Goal: Obtain resource: Obtain resource

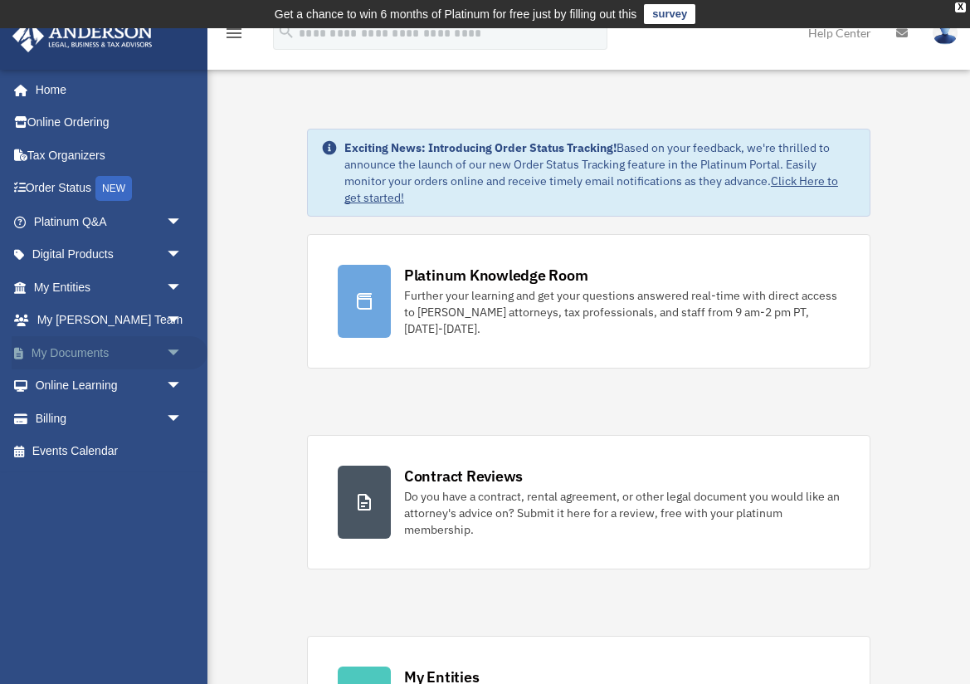
click at [171, 350] on span "arrow_drop_down" at bounding box center [182, 353] width 33 height 34
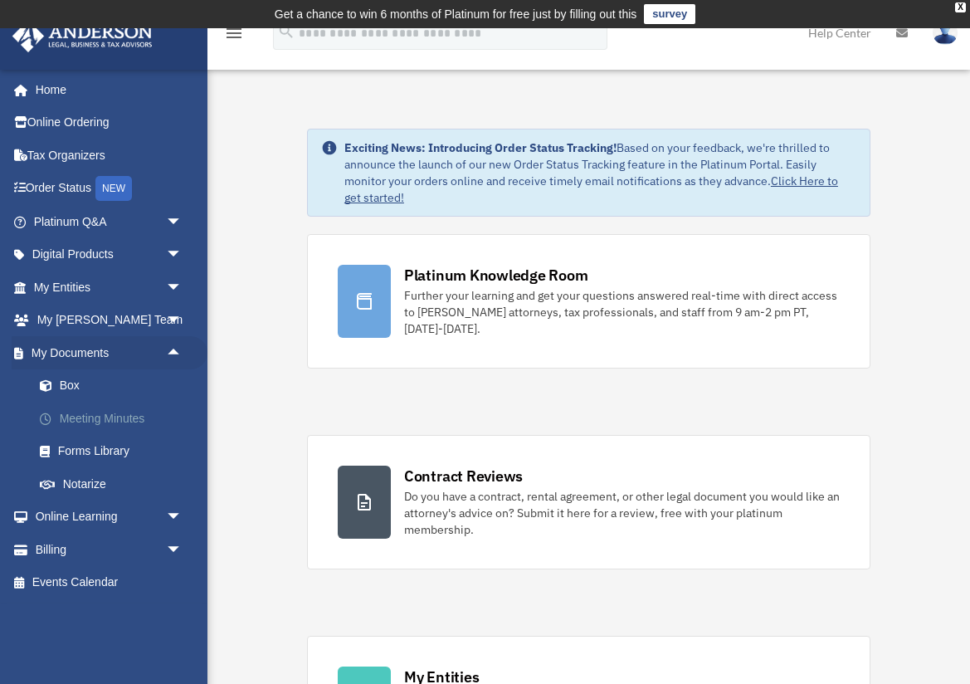
click at [128, 416] on link "Meeting Minutes" at bounding box center [115, 418] width 184 height 33
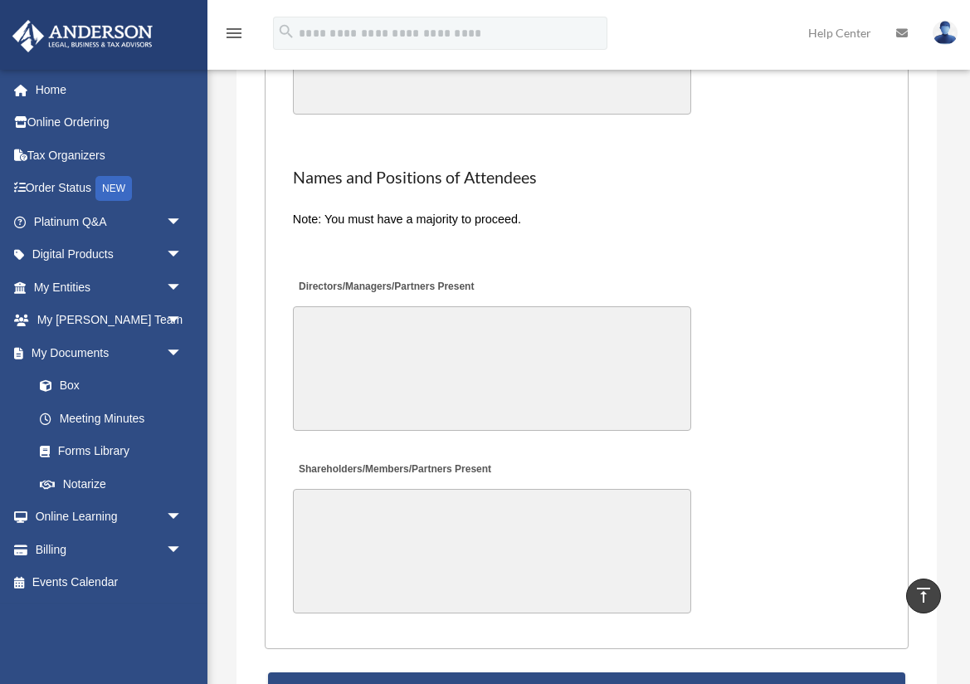
scroll to position [4092, 0]
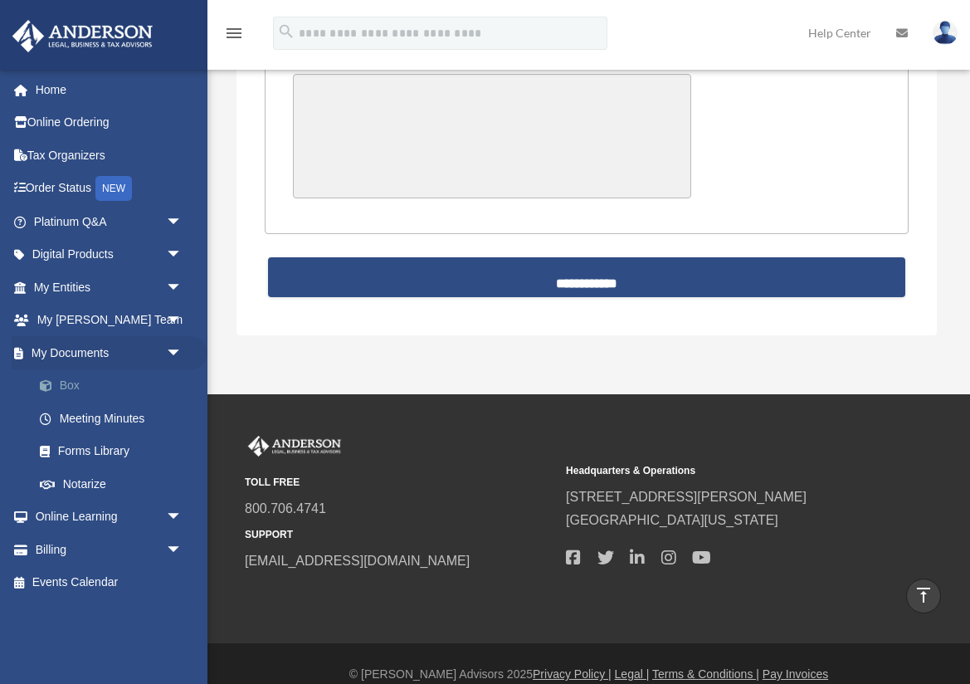
click at [71, 387] on link "Box" at bounding box center [115, 385] width 184 height 33
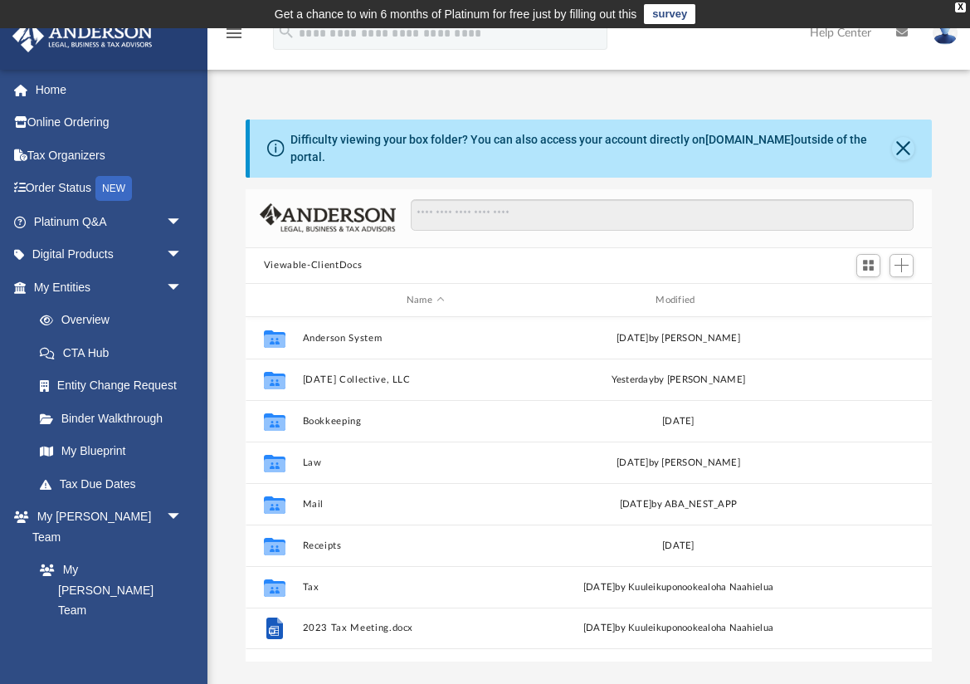
scroll to position [377, 686]
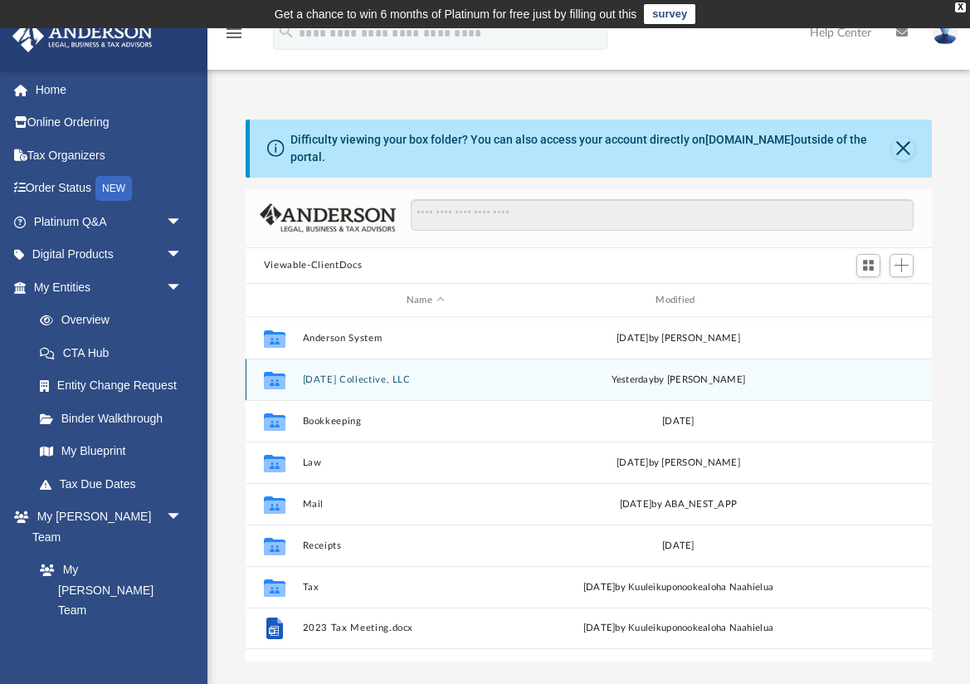
click at [340, 376] on button "Ascension Collective, LLC" at bounding box center [425, 379] width 246 height 11
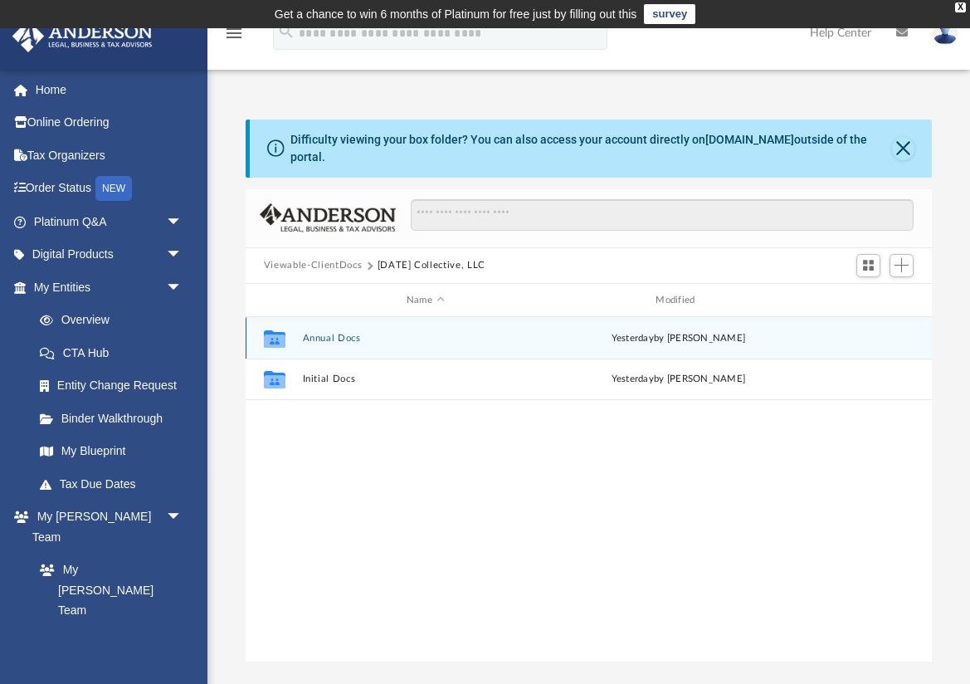
click at [335, 339] on button "Annual Docs" at bounding box center [425, 338] width 246 height 11
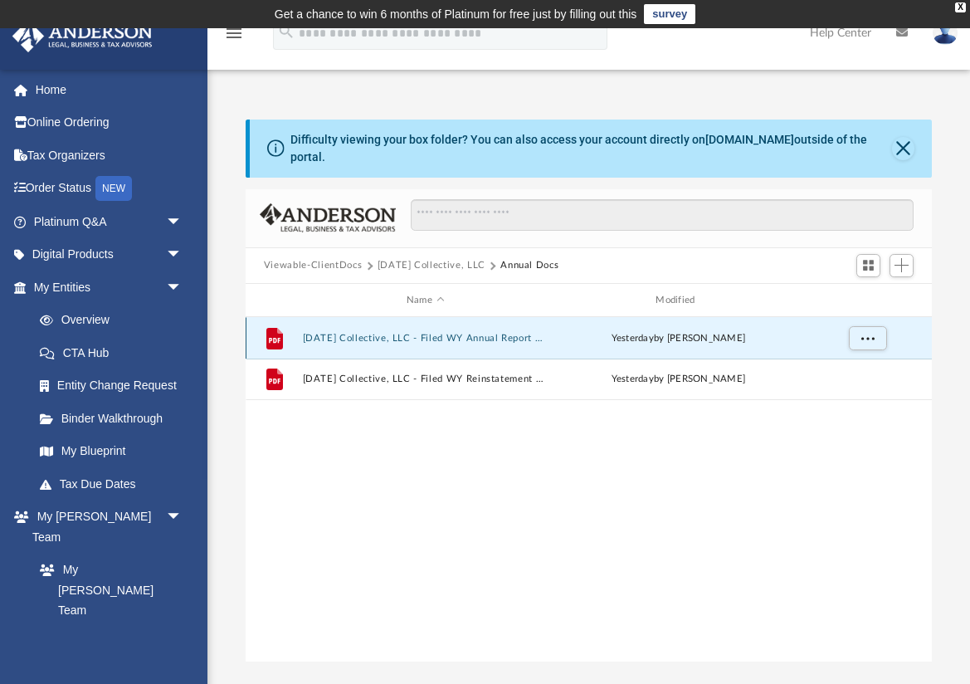
click at [468, 338] on button "Ascension Collective, LLC - Filed WY Annual Report 2025.pdf" at bounding box center [425, 338] width 246 height 11
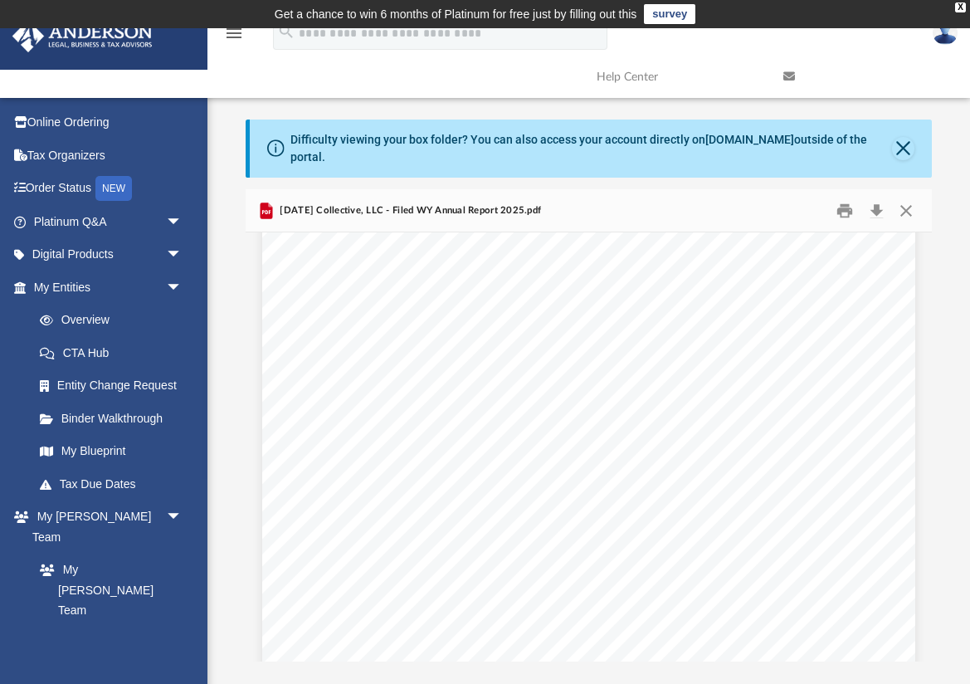
scroll to position [0, 0]
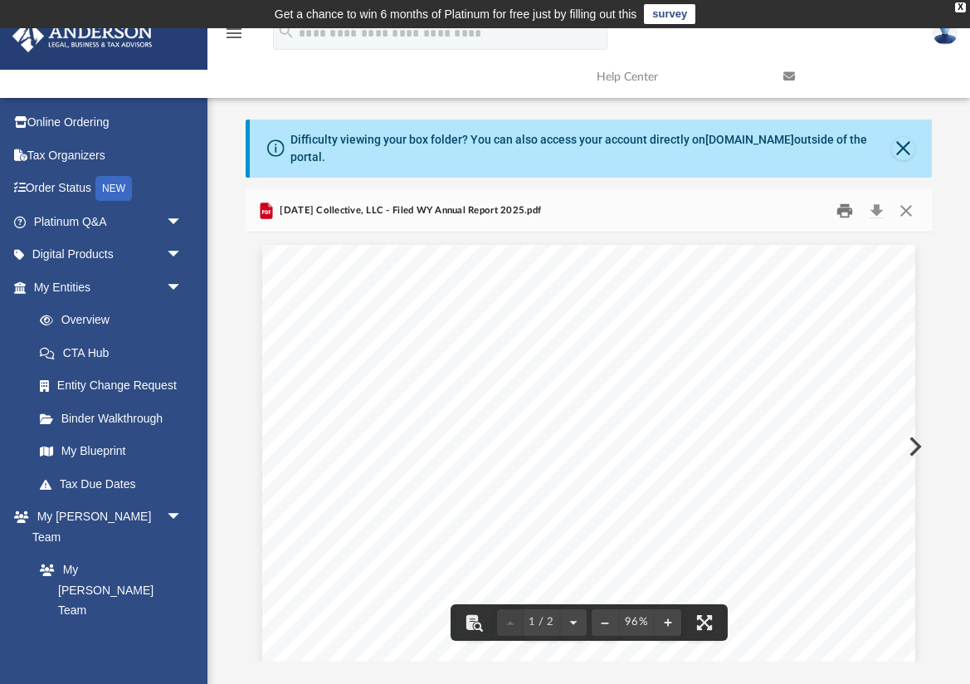
click at [848, 205] on button "Print" at bounding box center [845, 211] width 33 height 26
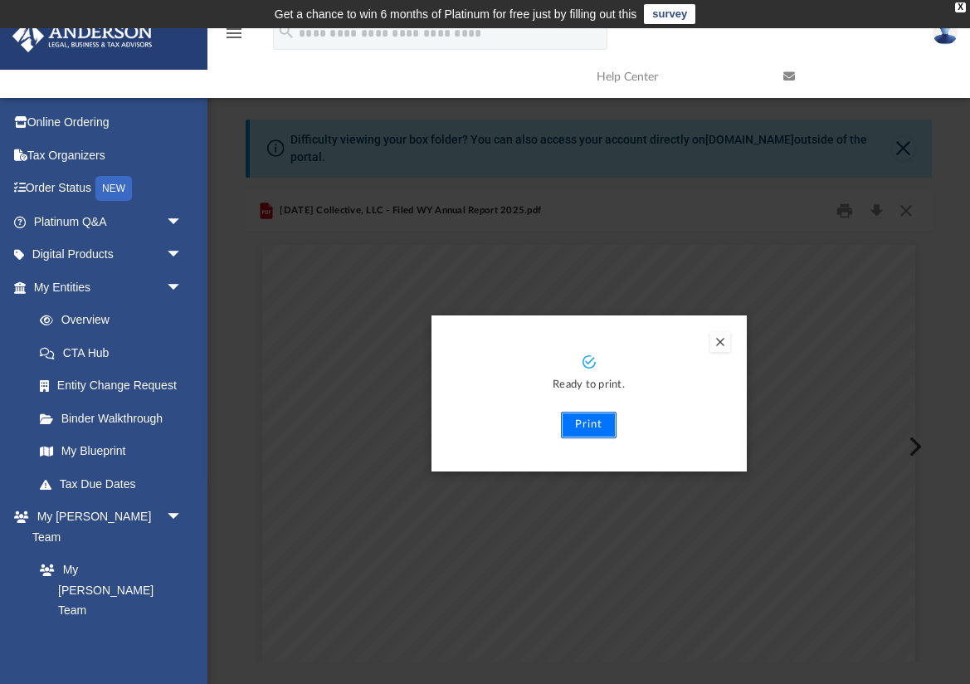
click at [603, 429] on button "Print" at bounding box center [589, 425] width 56 height 27
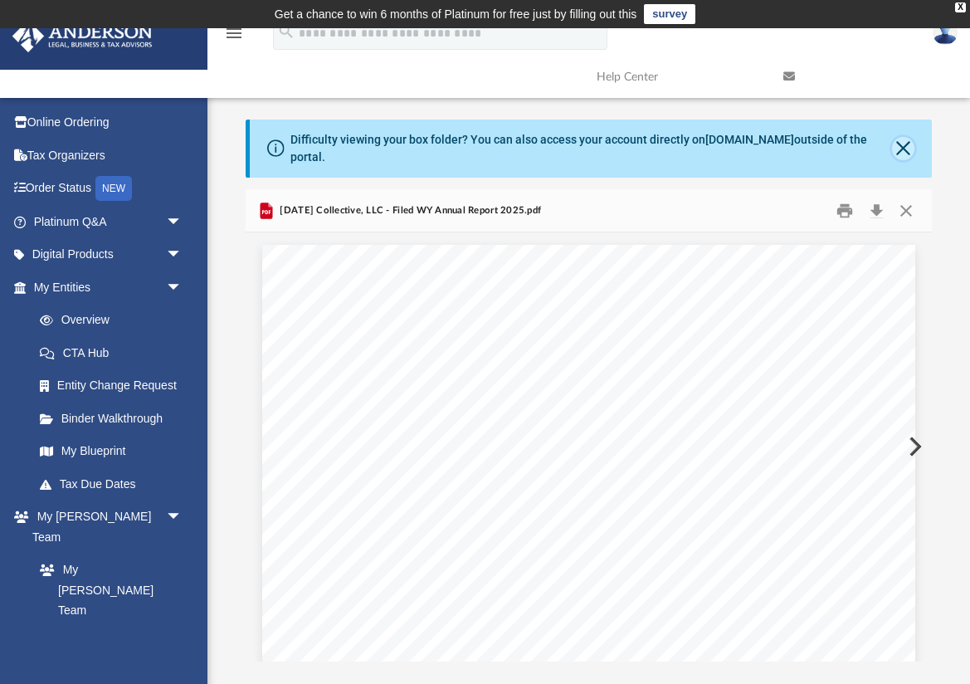
click at [907, 151] on button "Close" at bounding box center [903, 148] width 22 height 23
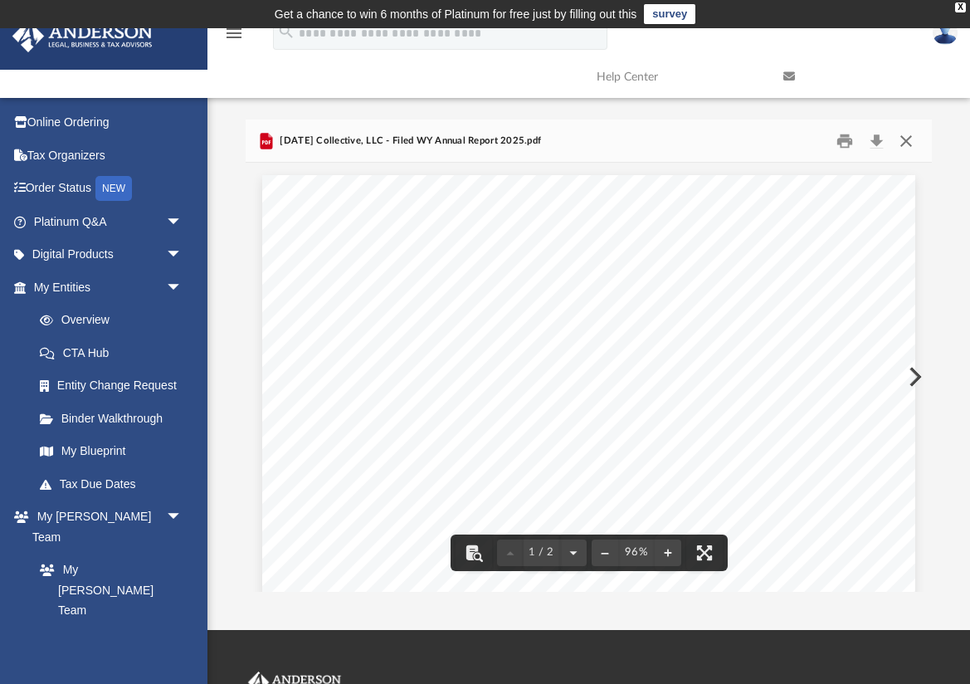
click at [903, 137] on button "Close" at bounding box center [906, 141] width 30 height 26
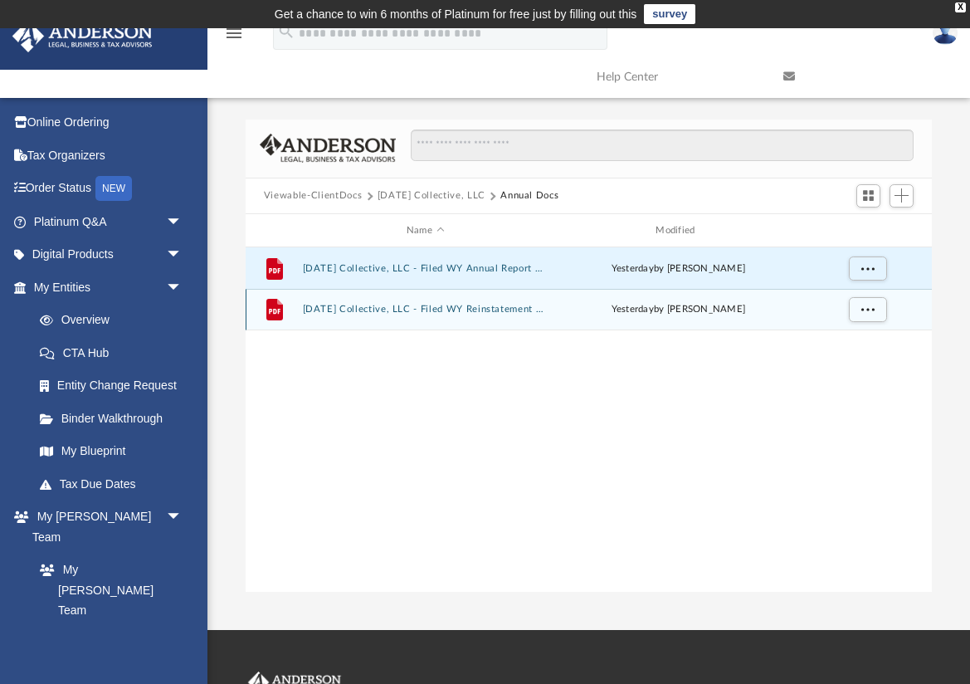
click at [482, 317] on div "File Ascension Collective, LLC - Filed WY Reinstatement 2025.pdf yesterday by G…" at bounding box center [589, 309] width 686 height 41
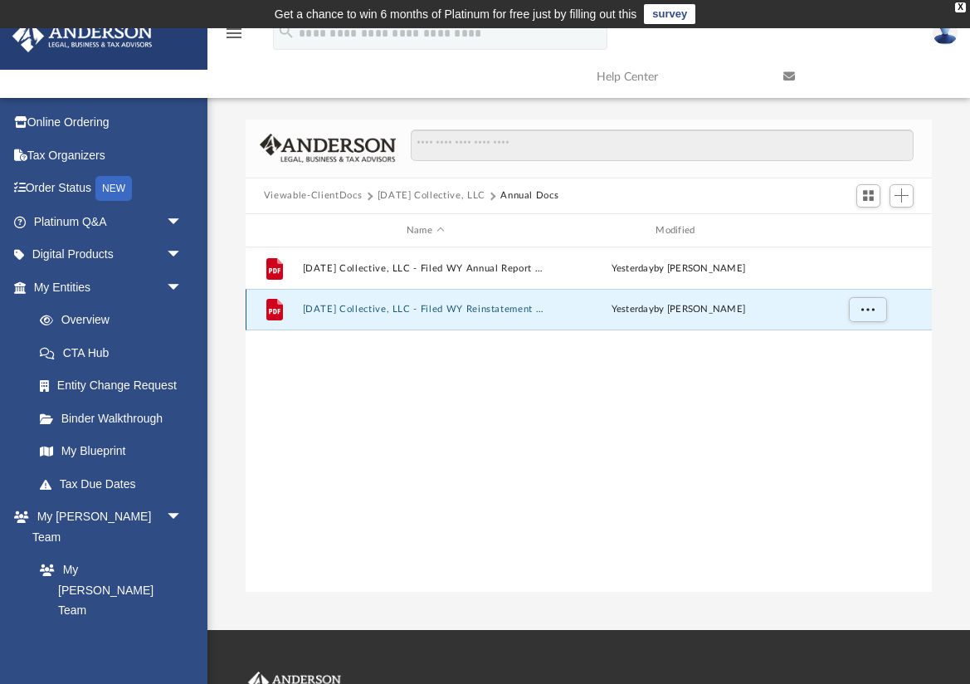
click at [480, 311] on button "Ascension Collective, LLC - Filed WY Reinstatement 2025.pdf" at bounding box center [425, 310] width 246 height 11
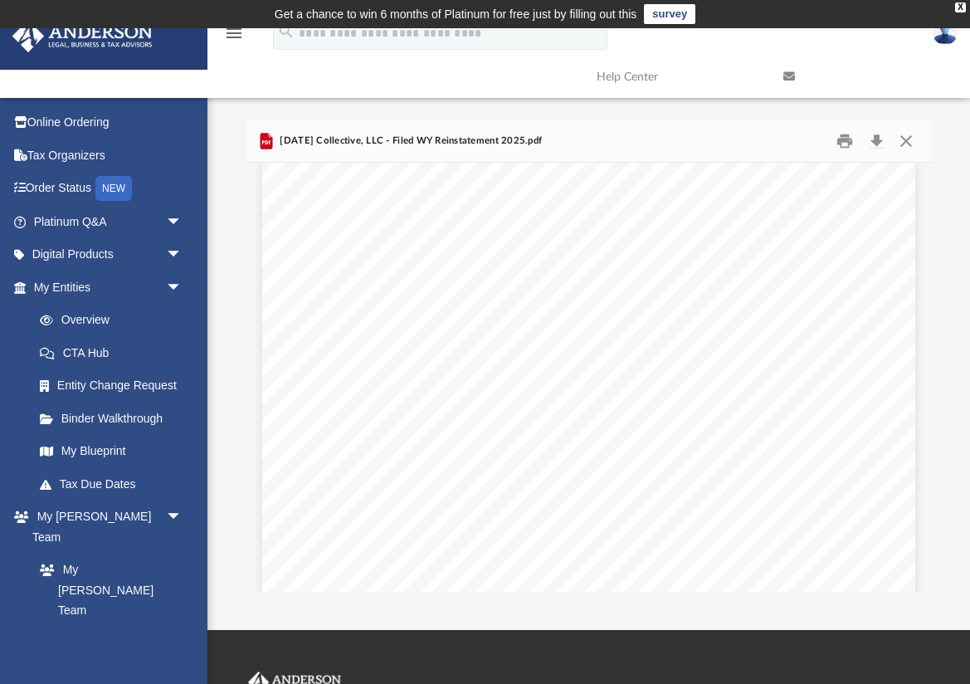
scroll to position [886, 0]
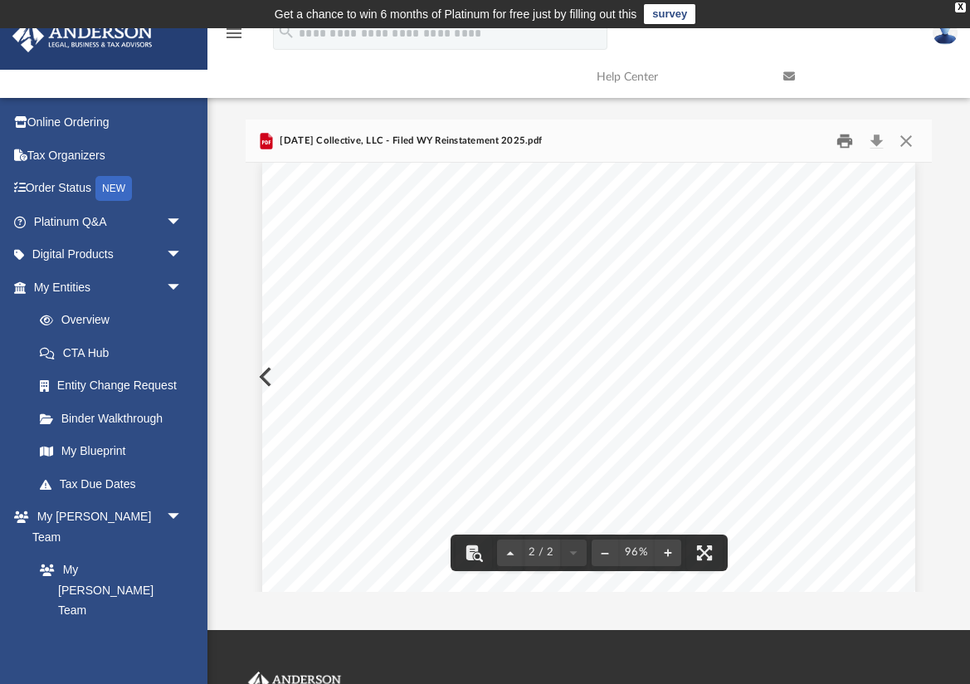
click at [847, 143] on button "Print" at bounding box center [845, 141] width 33 height 26
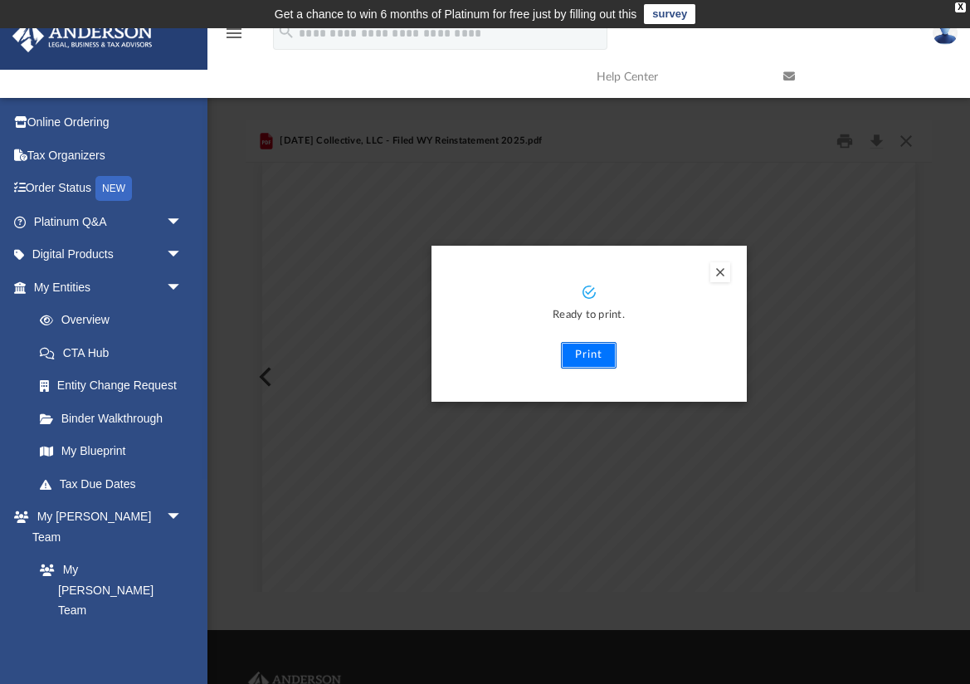
click at [603, 357] on button "Print" at bounding box center [589, 355] width 56 height 27
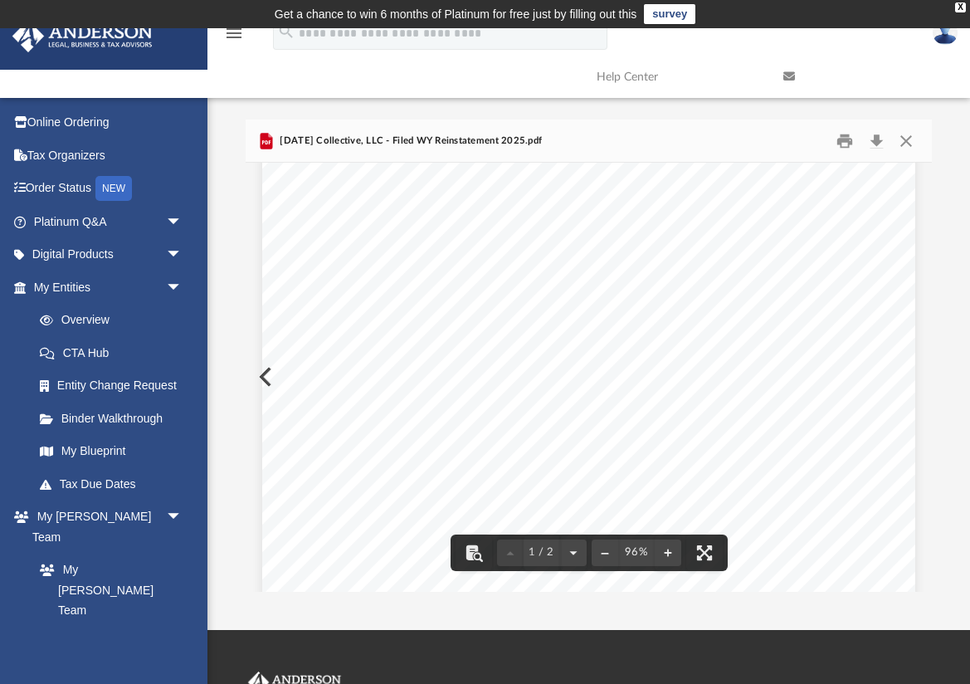
scroll to position [0, 0]
click at [907, 139] on button "Close" at bounding box center [906, 141] width 30 height 26
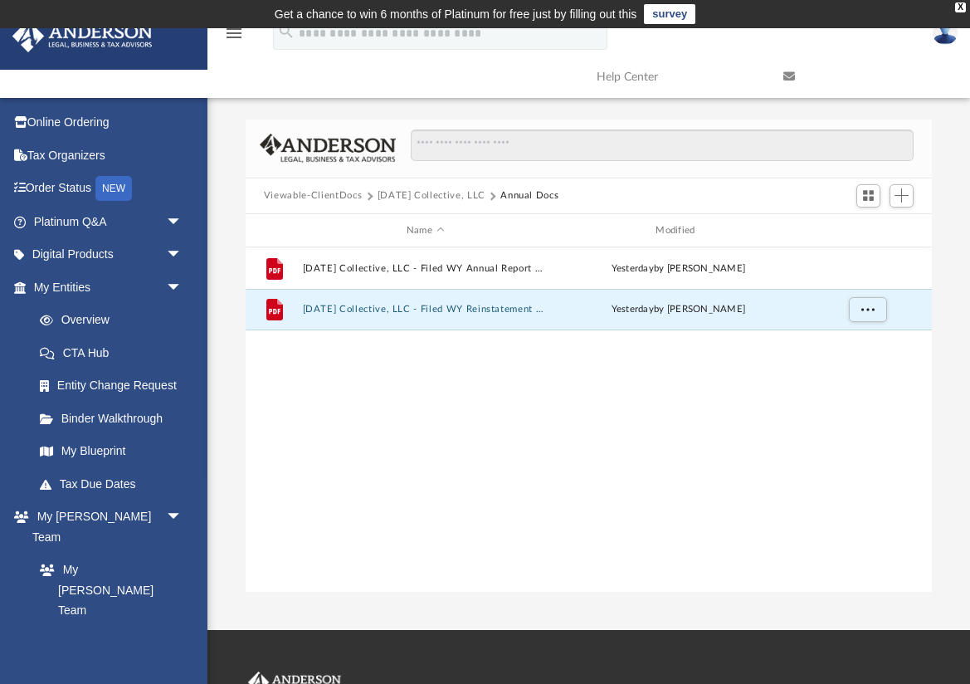
click at [404, 193] on button "Ascension Collective, LLC" at bounding box center [432, 195] width 108 height 15
click at [334, 305] on button "Initial Docs" at bounding box center [425, 310] width 246 height 11
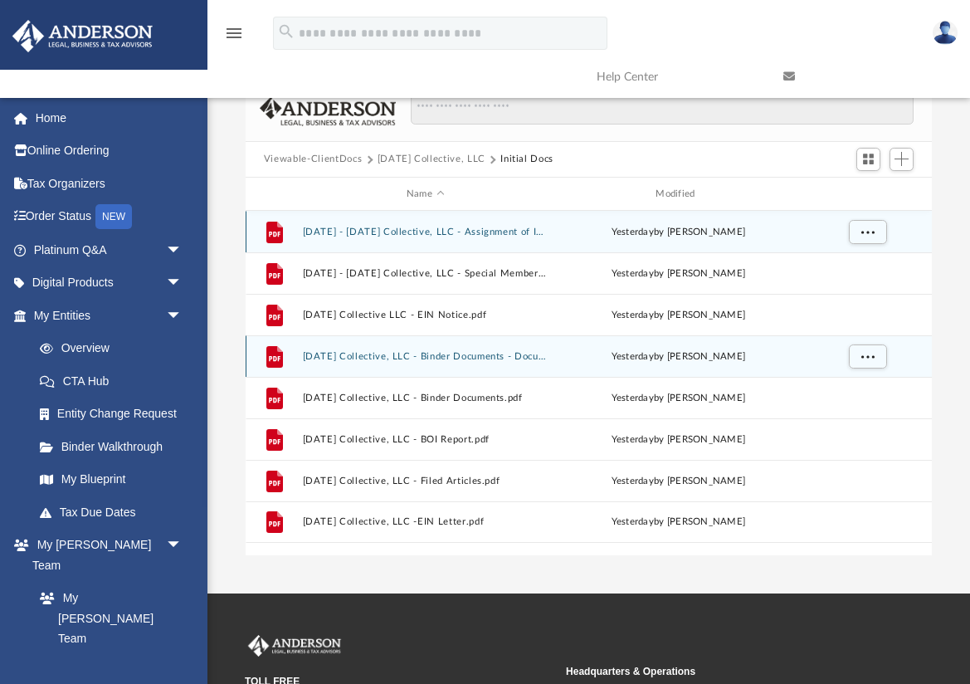
scroll to position [1, 0]
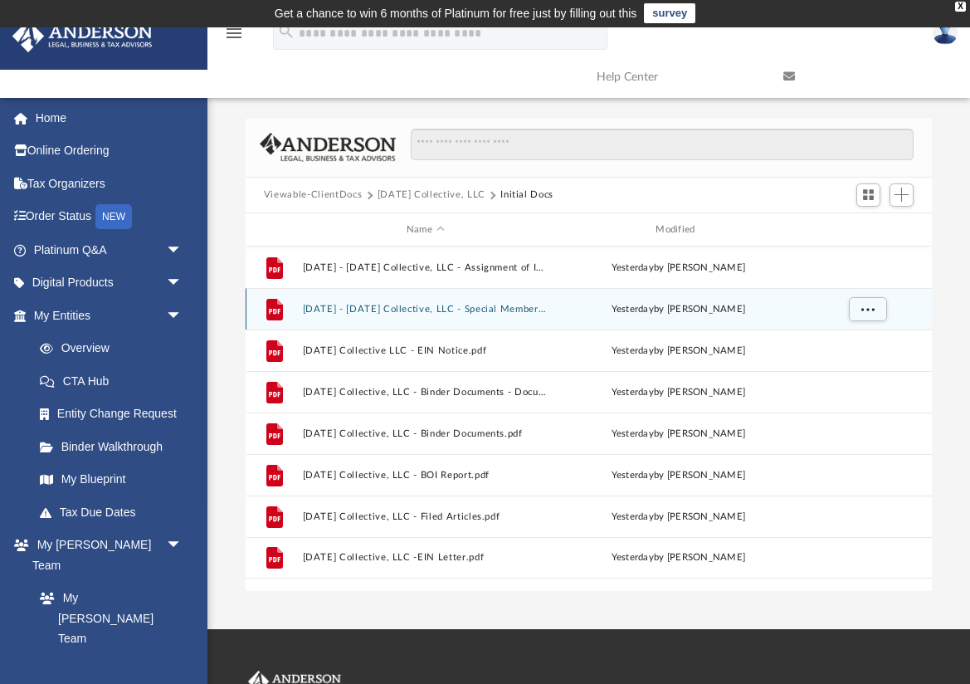
click at [620, 325] on div "File 2024.10.30 - Ascension Collective, LLC - Special Members Meeting.pdf yeste…" at bounding box center [589, 308] width 686 height 41
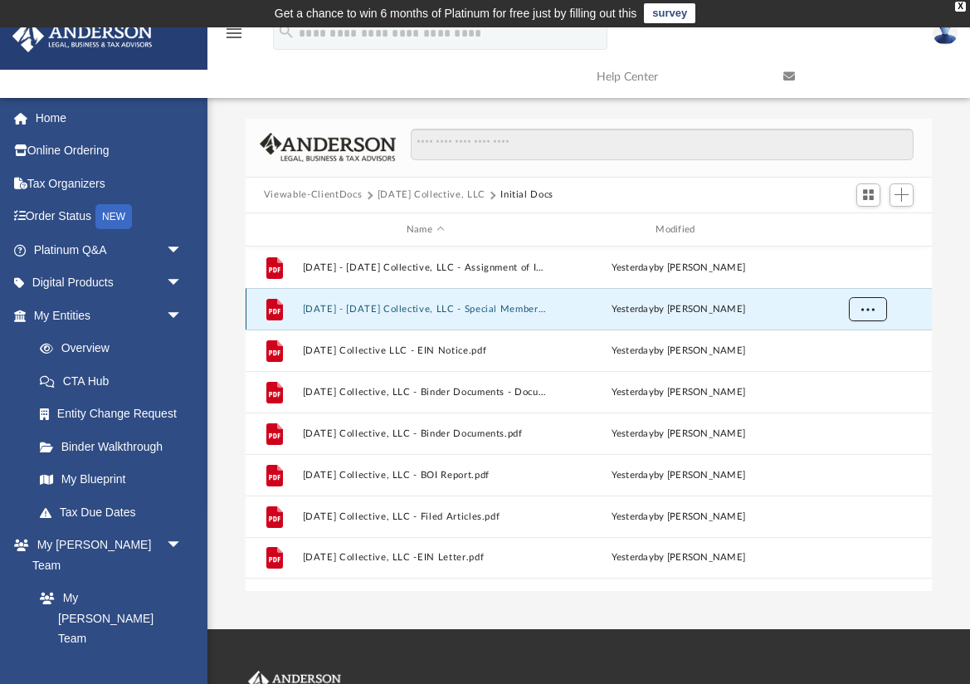
click at [876, 310] on button "More options" at bounding box center [868, 309] width 38 height 25
click at [856, 346] on li "Preview" at bounding box center [852, 342] width 48 height 17
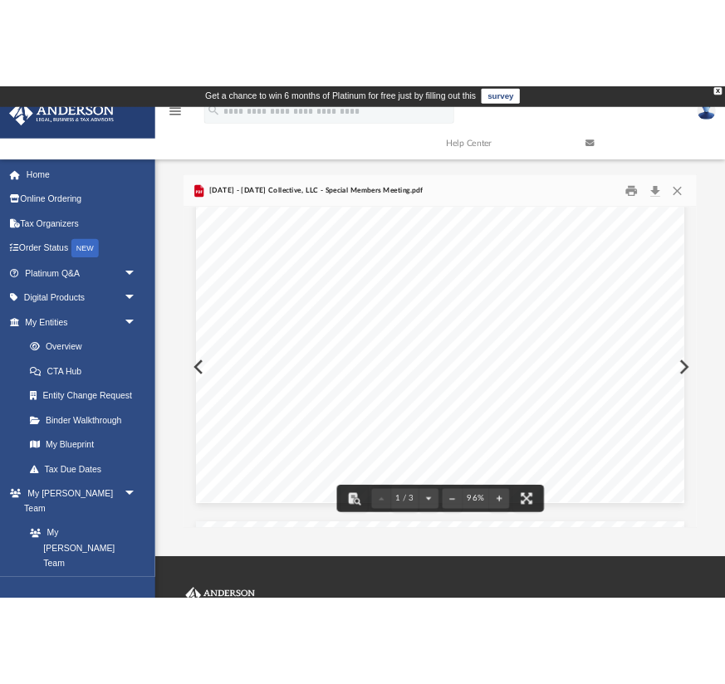
scroll to position [0, 0]
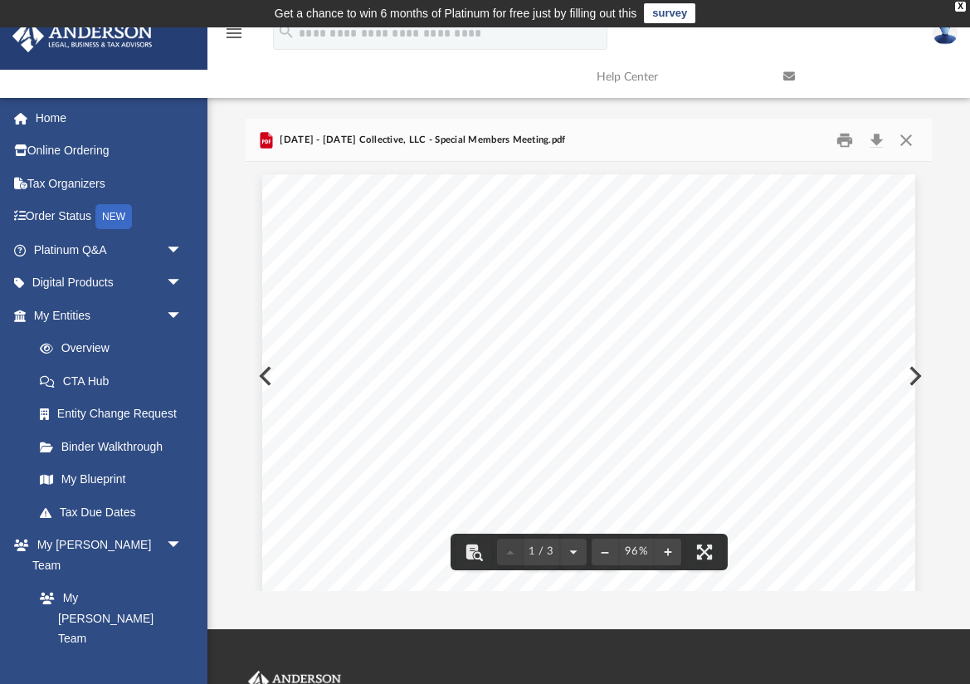
drag, startPoint x: 396, startPoint y: 256, endPoint x: 549, endPoint y: 316, distance: 164.8
click at [549, 316] on div "Sarah Angeline Lee Also Present: Kuuleikuponookealoha Naahielua Sarah Angeline …" at bounding box center [588, 596] width 653 height 845
click at [396, 256] on div "Sarah Angeline Lee Also Present: Kuuleikuponookealoha Naahielua Sarah Angeline …" at bounding box center [588, 596] width 653 height 845
drag, startPoint x: 396, startPoint y: 256, endPoint x: 520, endPoint y: 298, distance: 131.2
click at [520, 298] on div "Sarah Angeline Lee Also Present: Kuuleikuponookealoha Naahielua Sarah Angeline …" at bounding box center [588, 596] width 653 height 845
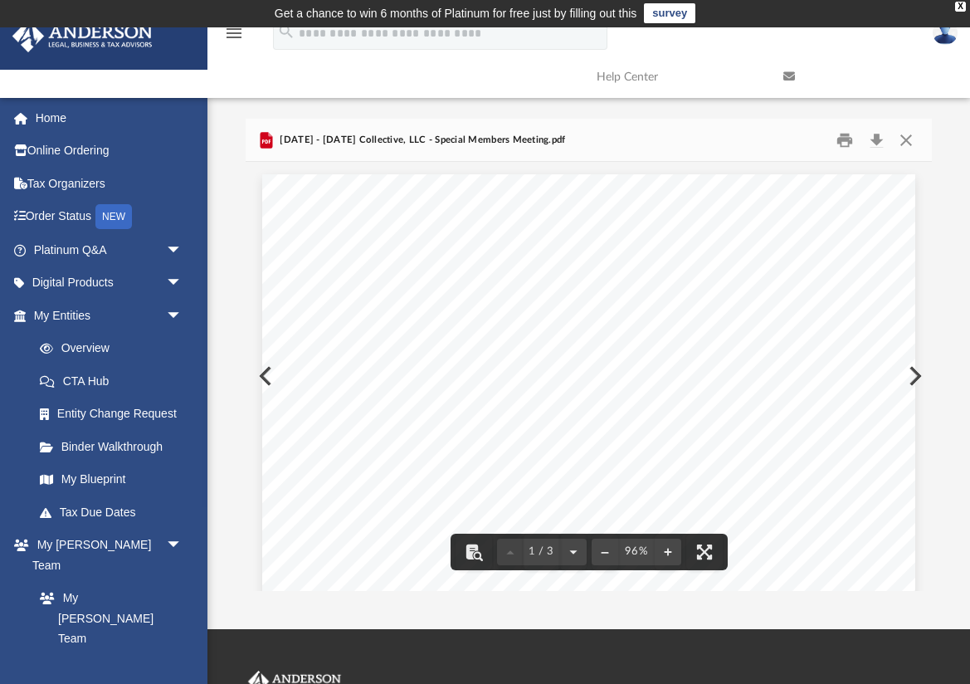
click at [521, 299] on span "ASCENSION COLLECTIVE, LLC" at bounding box center [568, 295] width 186 height 15
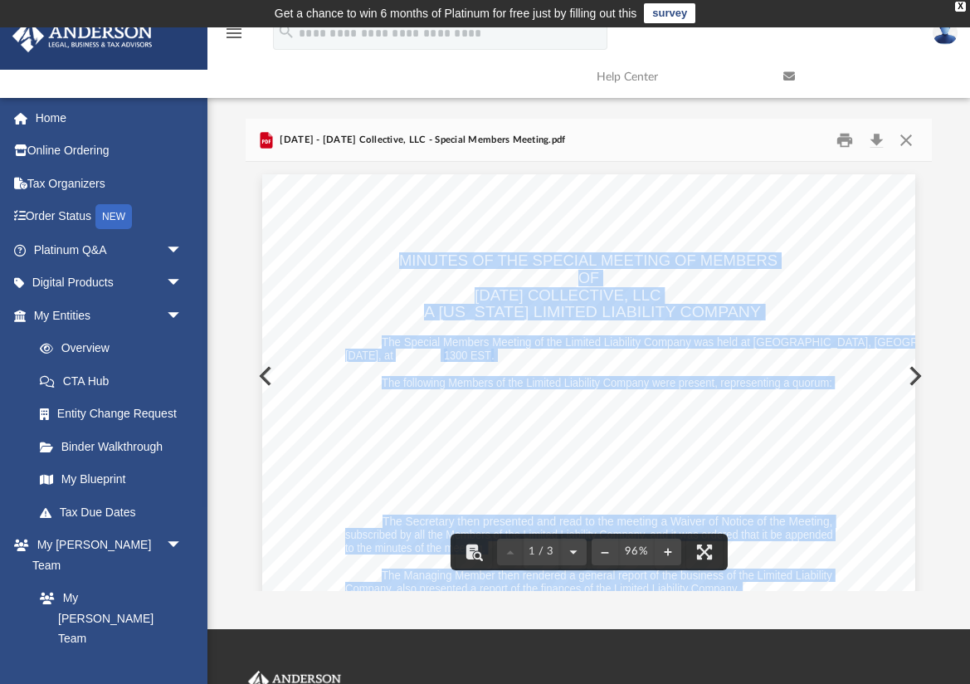
drag, startPoint x: 399, startPoint y: 259, endPoint x: 617, endPoint y: 449, distance: 288.8
click at [617, 450] on div "Sarah Angeline Lee Also Present: Kuuleikuponookealoha Naahielua Sarah Angeline …" at bounding box center [588, 596] width 653 height 845
click at [618, 432] on div "Sarah Angeline Lee Also Present: Kuuleikuponookealoha Naahielua Sarah Angeline …" at bounding box center [588, 596] width 653 height 845
click at [470, 311] on span "A WYOMING LIMITED LIABILITY COMPANY" at bounding box center [592, 312] width 337 height 15
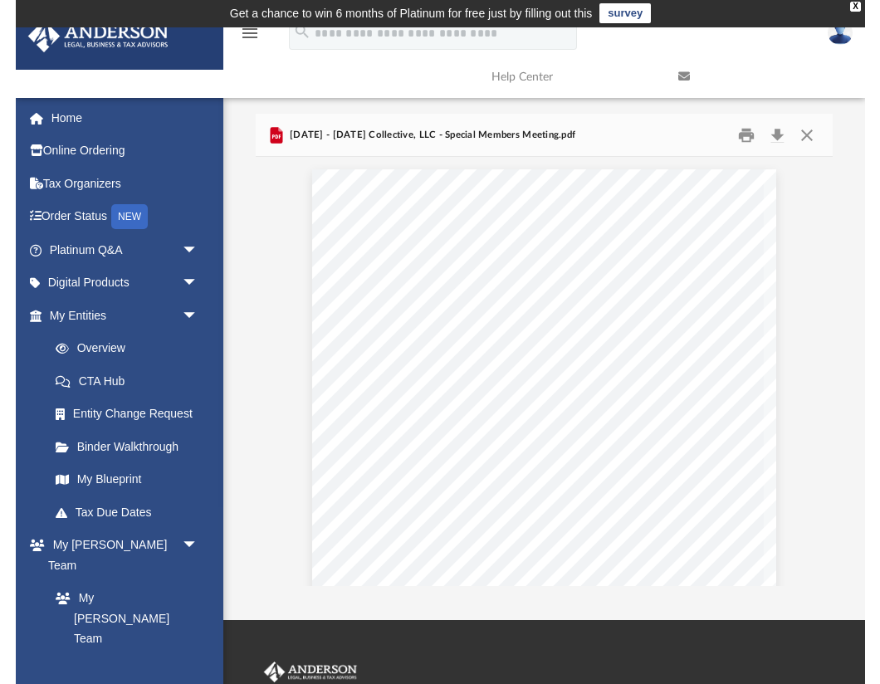
scroll to position [377, 605]
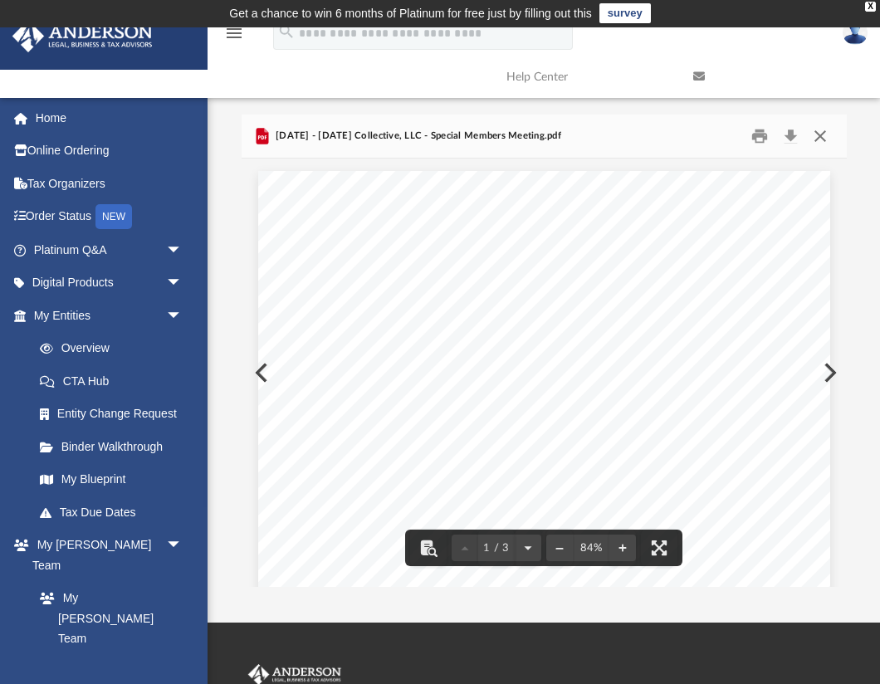
click at [824, 138] on button "Close" at bounding box center [820, 137] width 30 height 26
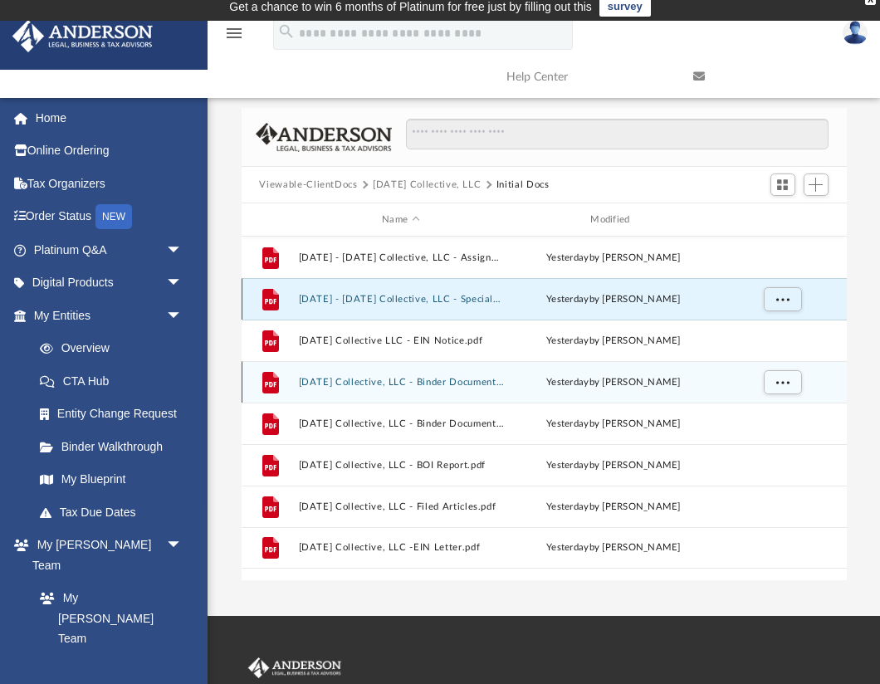
scroll to position [12, 0]
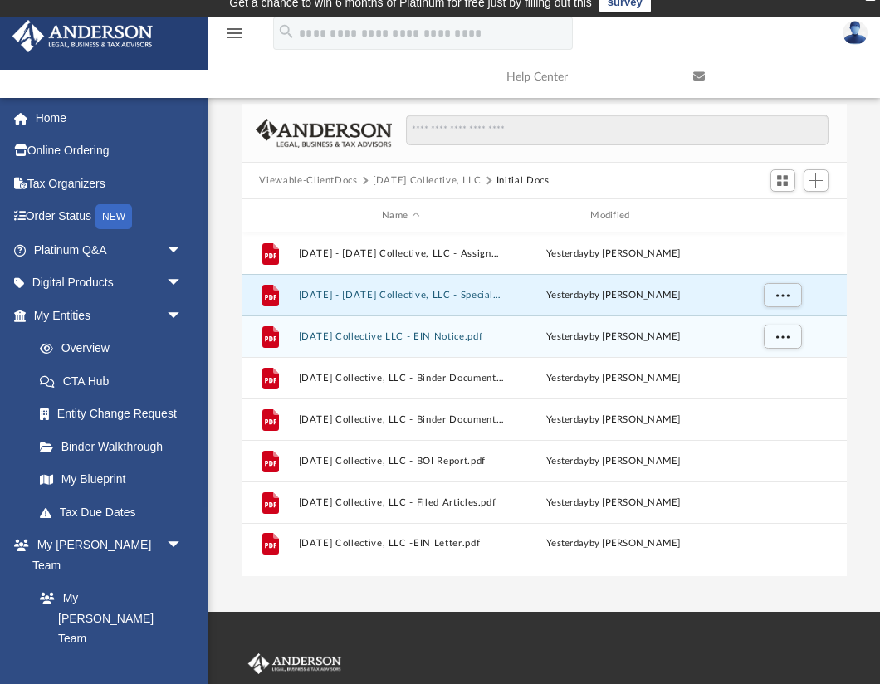
click at [401, 344] on div "File Ascension Collective LLC - EIN Notice.pdf yesterday by Mayra Valencia" at bounding box center [544, 335] width 605 height 41
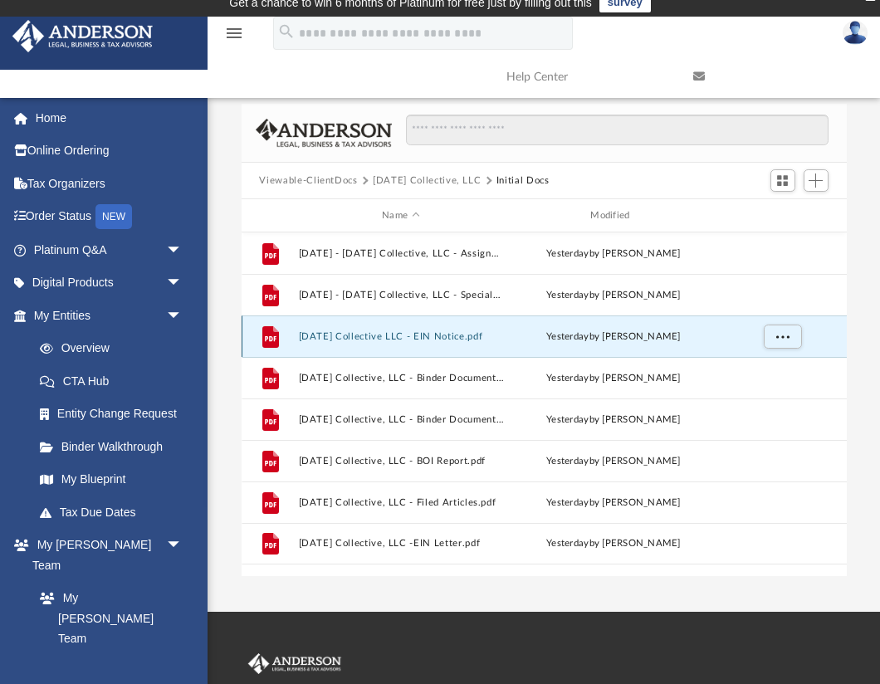
click at [401, 337] on button "Ascension Collective LLC - EIN Notice.pdf" at bounding box center [400, 336] width 205 height 11
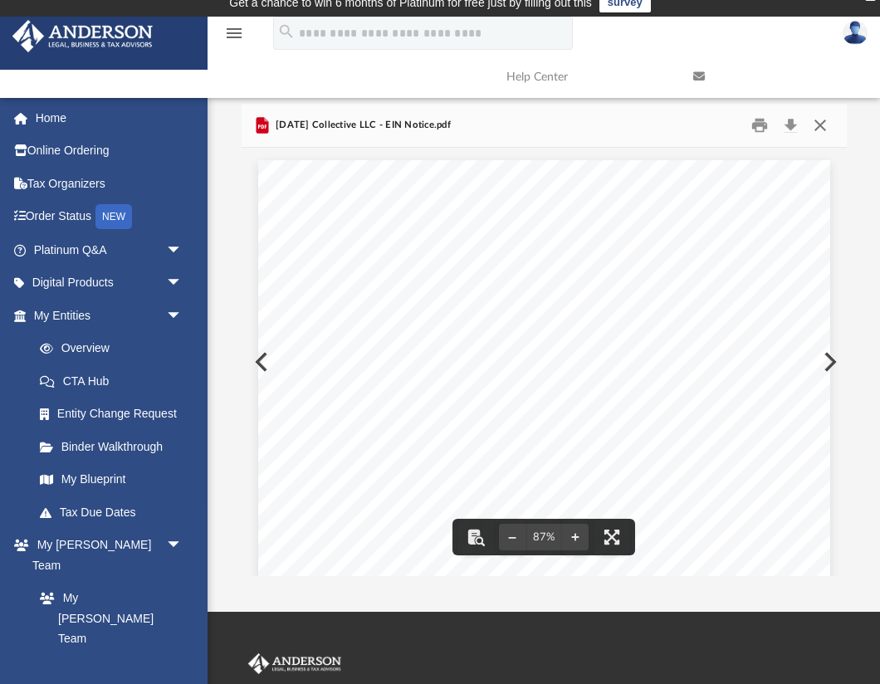
click at [818, 120] on button "Close" at bounding box center [820, 126] width 30 height 26
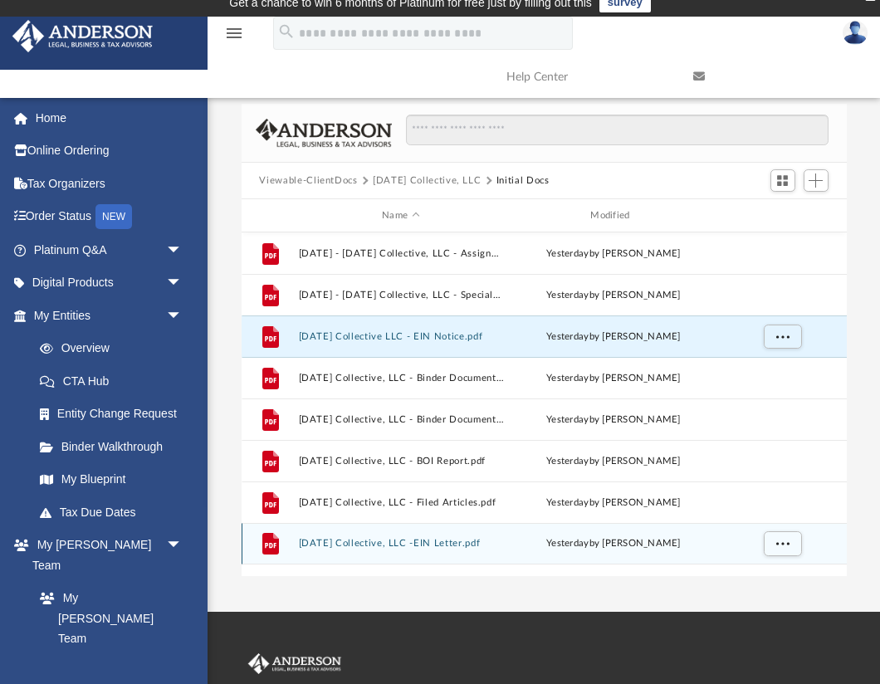
click at [417, 544] on button "Ascension Collective, LLC -EIN Letter.pdf" at bounding box center [400, 543] width 205 height 11
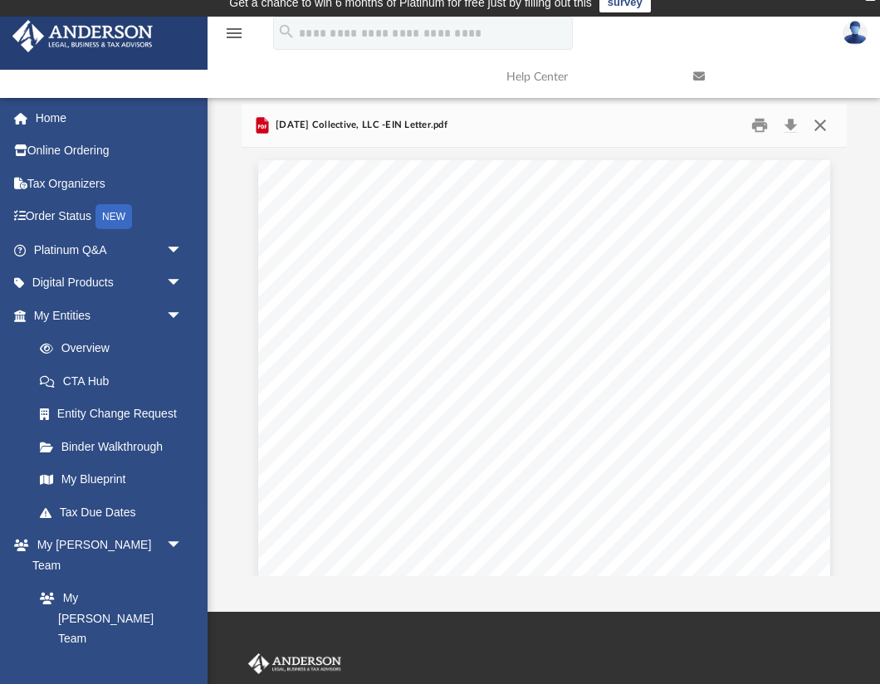
click at [818, 123] on button "Close" at bounding box center [820, 126] width 30 height 26
